Goal: Transaction & Acquisition: Purchase product/service

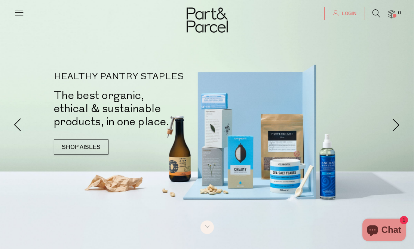
click at [342, 12] on span "Login" at bounding box center [348, 13] width 16 height 6
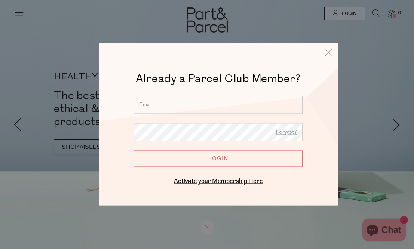
type input "gbodinner@gmail.com"
click at [207, 161] on input "Login" at bounding box center [218, 158] width 169 height 16
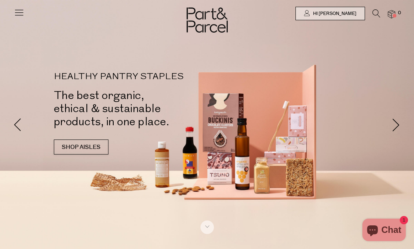
click at [375, 13] on icon at bounding box center [377, 13] width 8 height 8
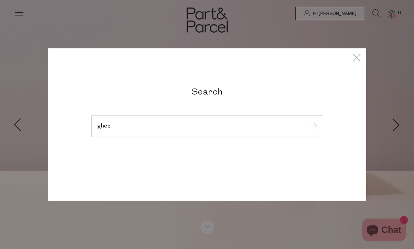
type input "ghee"
click at [311, 127] on input "submit" at bounding box center [311, 126] width 11 height 11
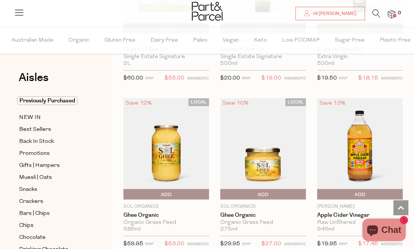
scroll to position [2323, 0]
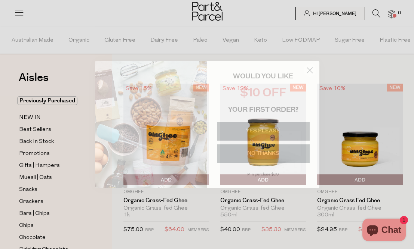
click at [310, 71] on circle "Close dialog" at bounding box center [310, 70] width 12 height 12
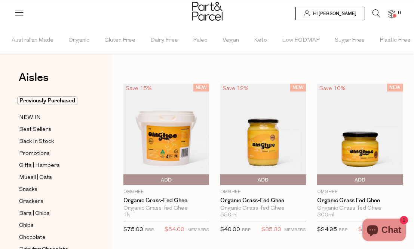
click at [241, 178] on span "Add To Parcel" at bounding box center [263, 179] width 82 height 11
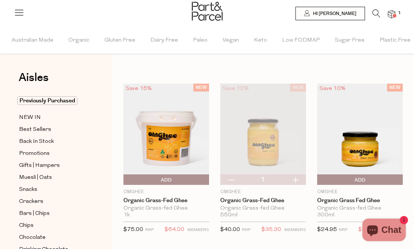
click at [374, 11] on icon at bounding box center [377, 13] width 8 height 8
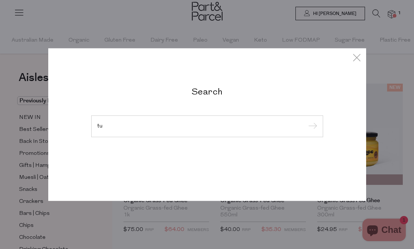
type input "t"
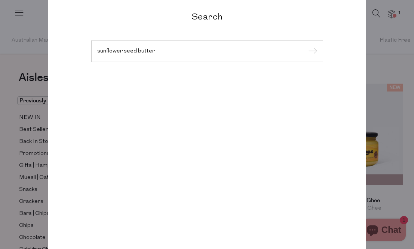
type input "sunflower seed butter"
click at [311, 52] on input "submit" at bounding box center [311, 51] width 11 height 11
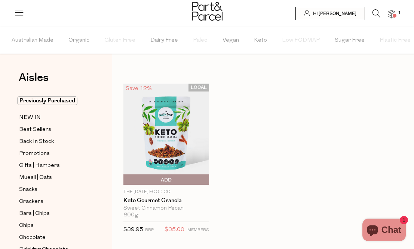
click at [377, 13] on icon at bounding box center [377, 13] width 8 height 8
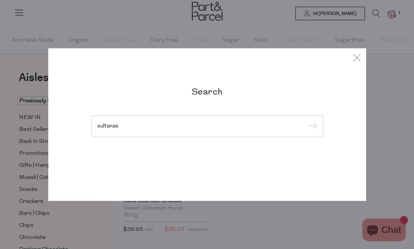
type input "sultanas"
click at [311, 127] on input "submit" at bounding box center [311, 126] width 11 height 11
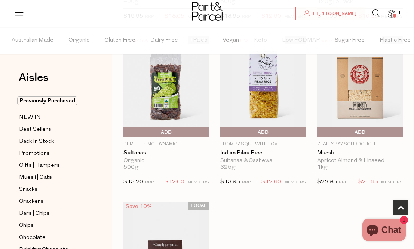
scroll to position [207, 0]
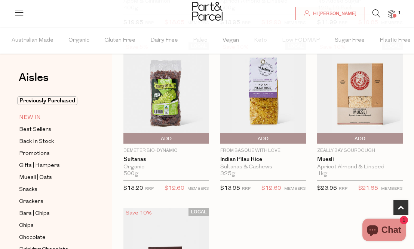
click at [30, 116] on span "NEW IN" at bounding box center [30, 117] width 22 height 9
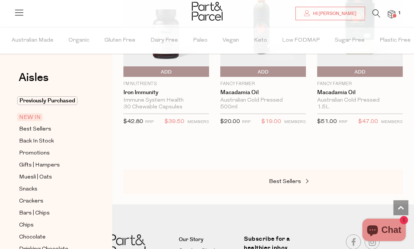
scroll to position [1162, 0]
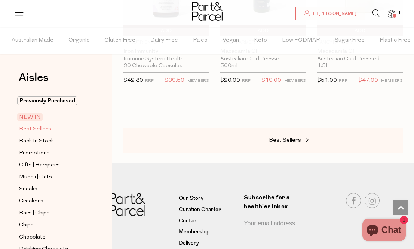
click at [43, 127] on span "Best Sellers" at bounding box center [35, 129] width 32 height 9
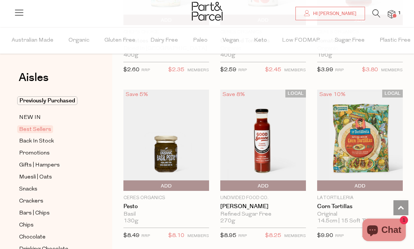
scroll to position [1603, 0]
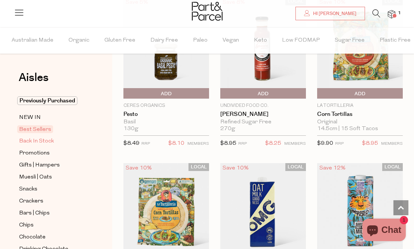
click at [28, 142] on span "Back In Stock" at bounding box center [36, 141] width 35 height 9
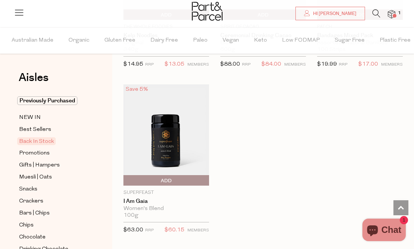
scroll to position [563, 0]
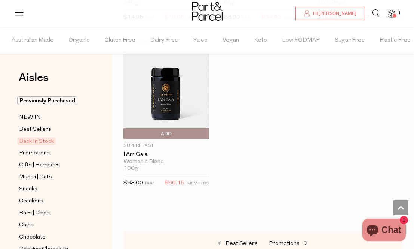
click at [392, 16] on img at bounding box center [391, 14] width 7 height 9
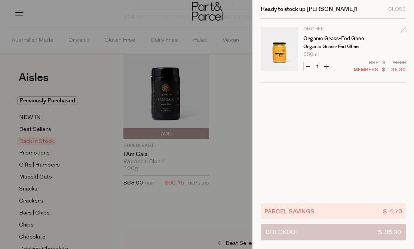
click at [311, 231] on button "Checkout $ 35.30" at bounding box center [333, 231] width 145 height 16
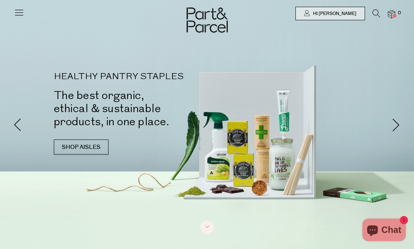
click at [376, 13] on icon at bounding box center [377, 13] width 8 height 8
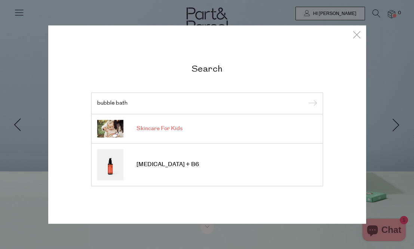
type input "bubble bath"
click at [168, 127] on span "Skincare For Kids" at bounding box center [160, 128] width 46 height 7
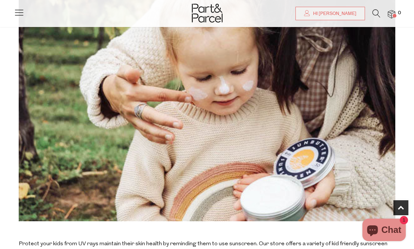
scroll to position [373, 0]
